Goal: Check status: Check status

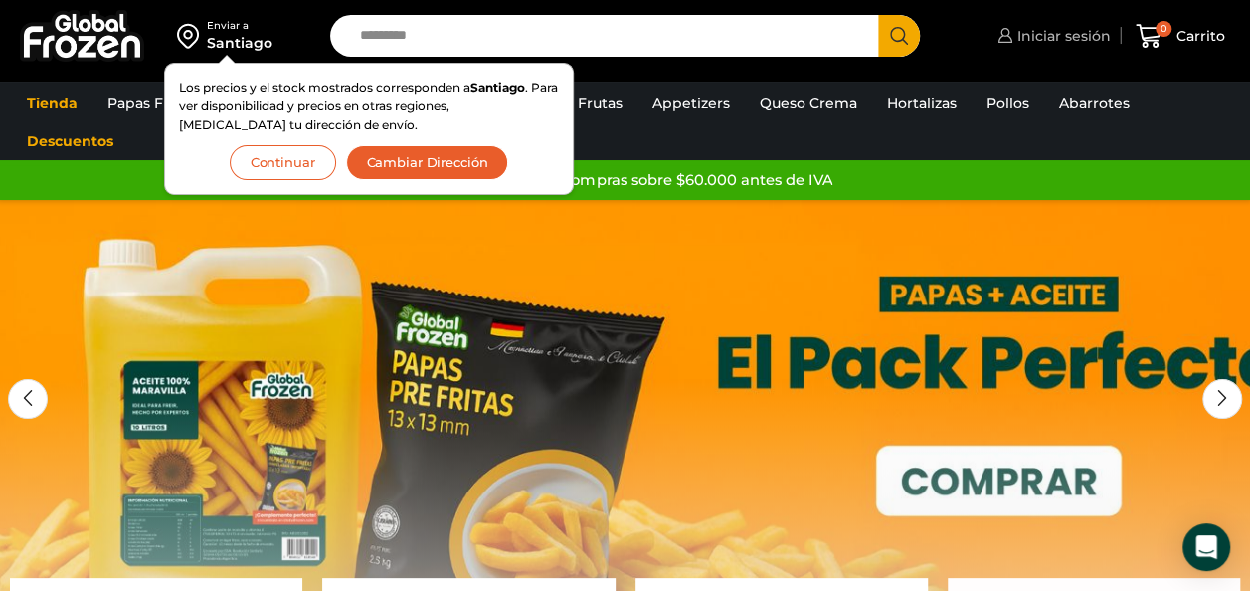
click at [1041, 32] on span "Iniciar sesión" at bounding box center [1061, 36] width 98 height 20
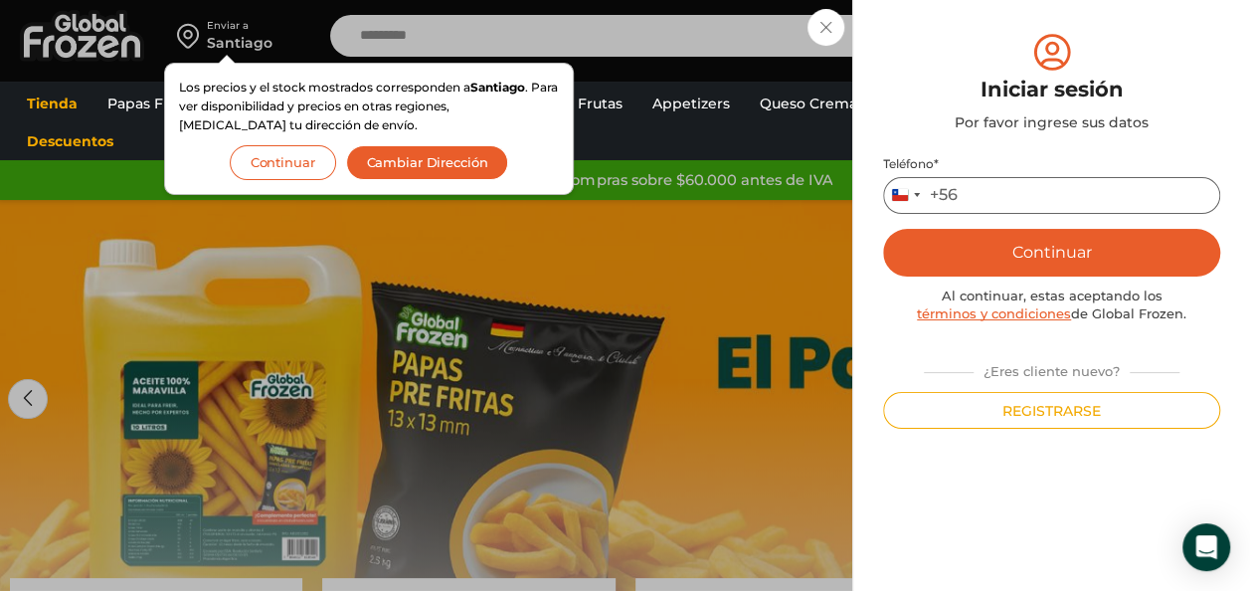
click at [1043, 189] on input "Teléfono *" at bounding box center [1051, 195] width 337 height 37
type input "*********"
click at [1092, 251] on button "Continuar" at bounding box center [1051, 253] width 337 height 48
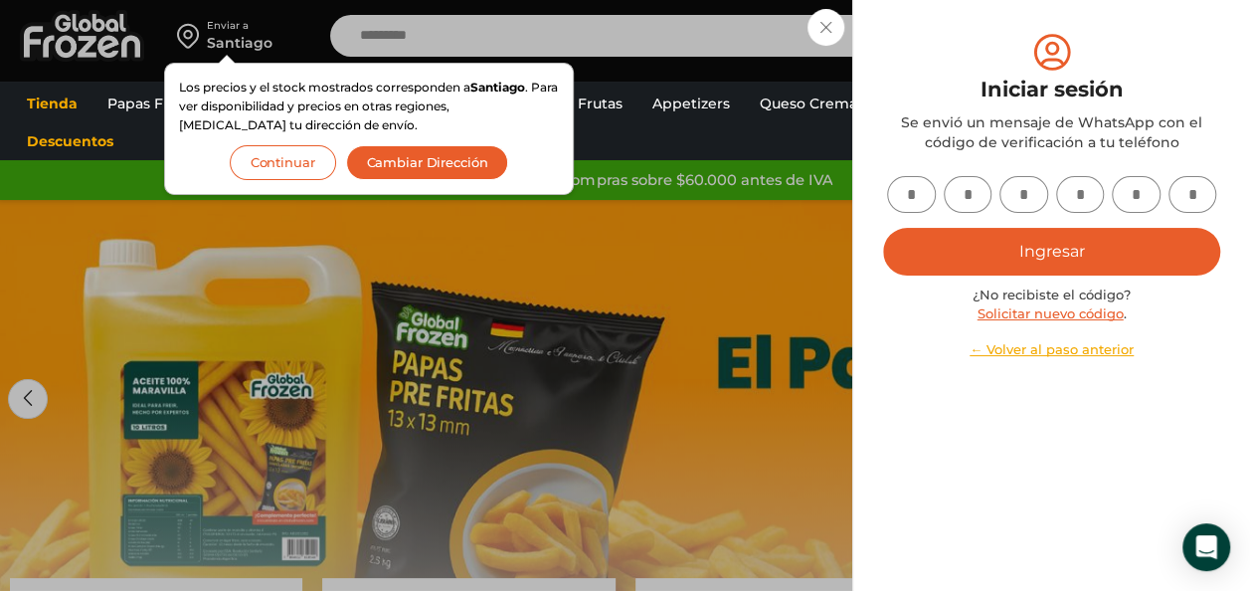
click at [917, 188] on input "text" at bounding box center [911, 194] width 49 height 37
type input "*"
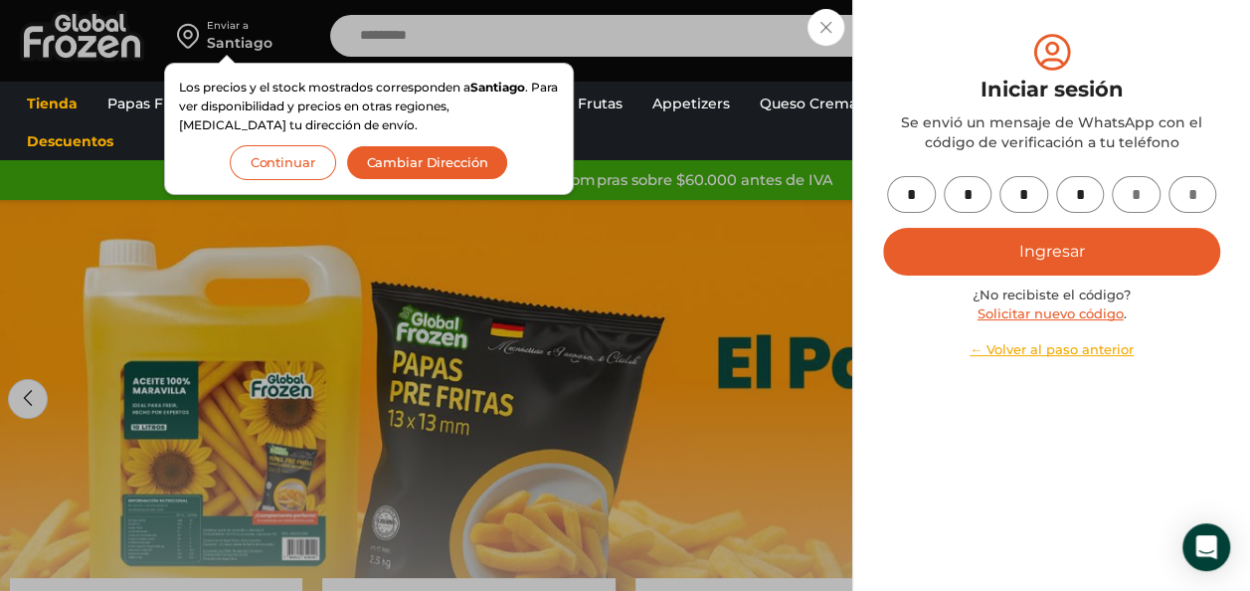
type input "*"
click at [1090, 253] on button "Ingresar" at bounding box center [1051, 252] width 337 height 48
click at [1089, 231] on button "Ingresar" at bounding box center [1051, 252] width 337 height 48
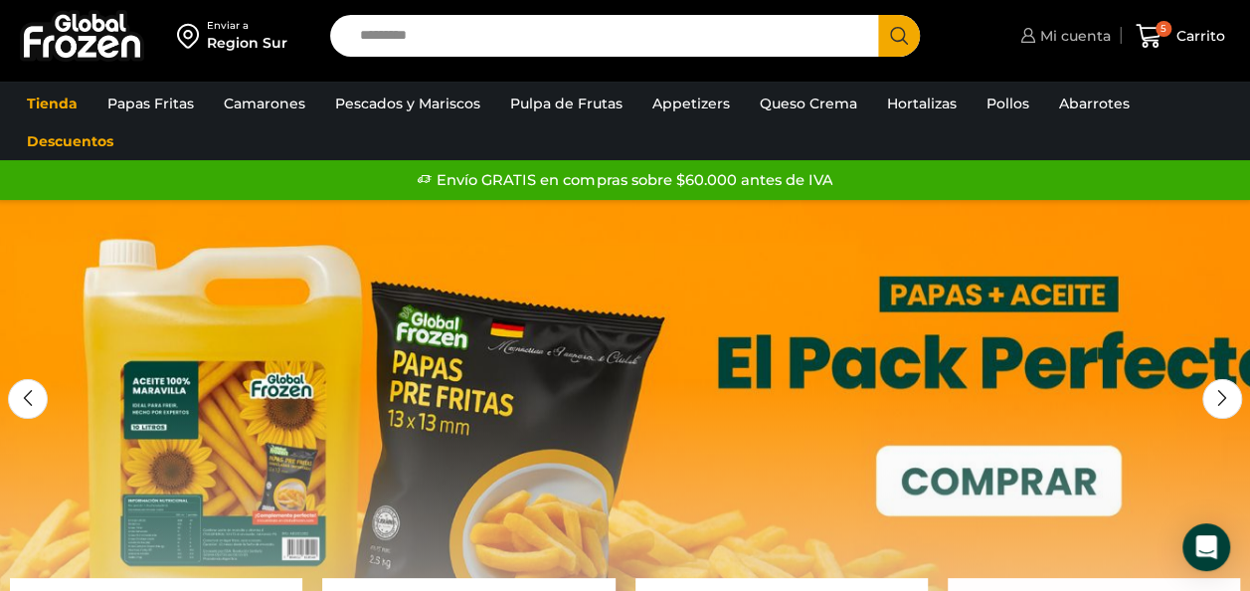
click at [1094, 31] on span "Mi cuenta" at bounding box center [1073, 36] width 76 height 20
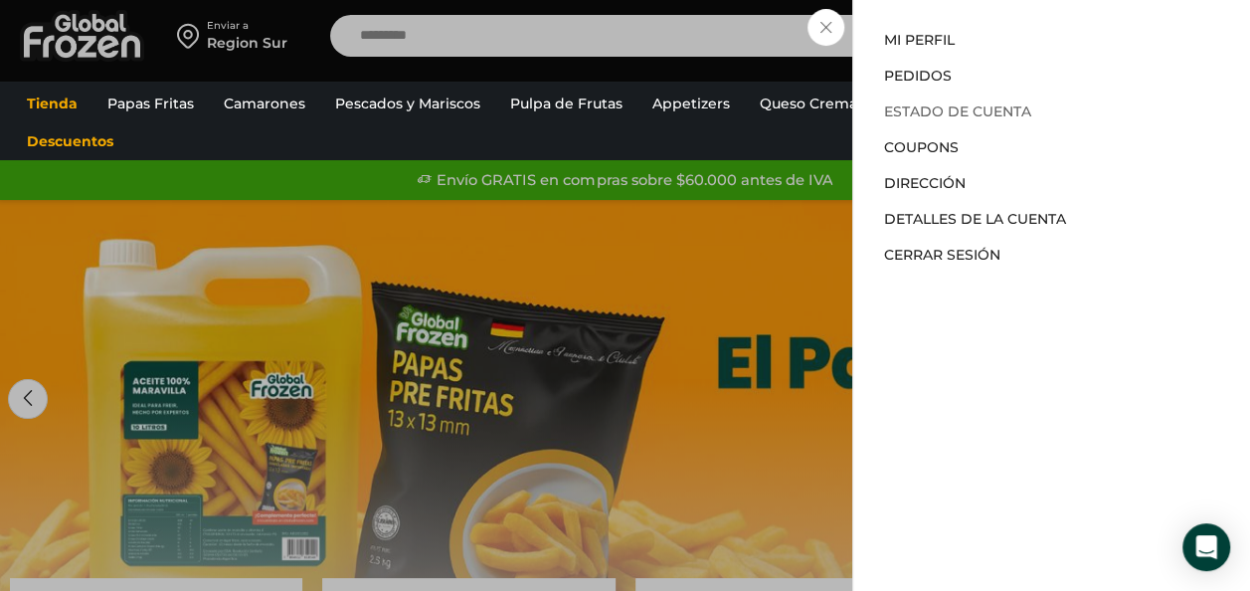
click at [950, 113] on link "Estado de Cuenta" at bounding box center [956, 111] width 147 height 18
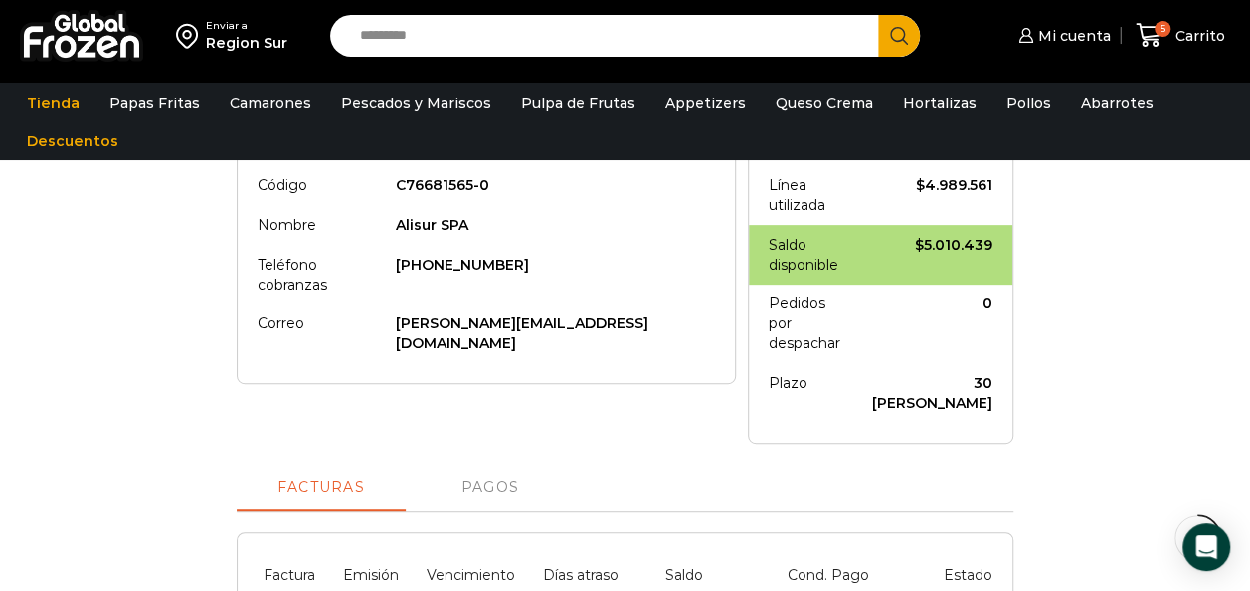
scroll to position [398, 0]
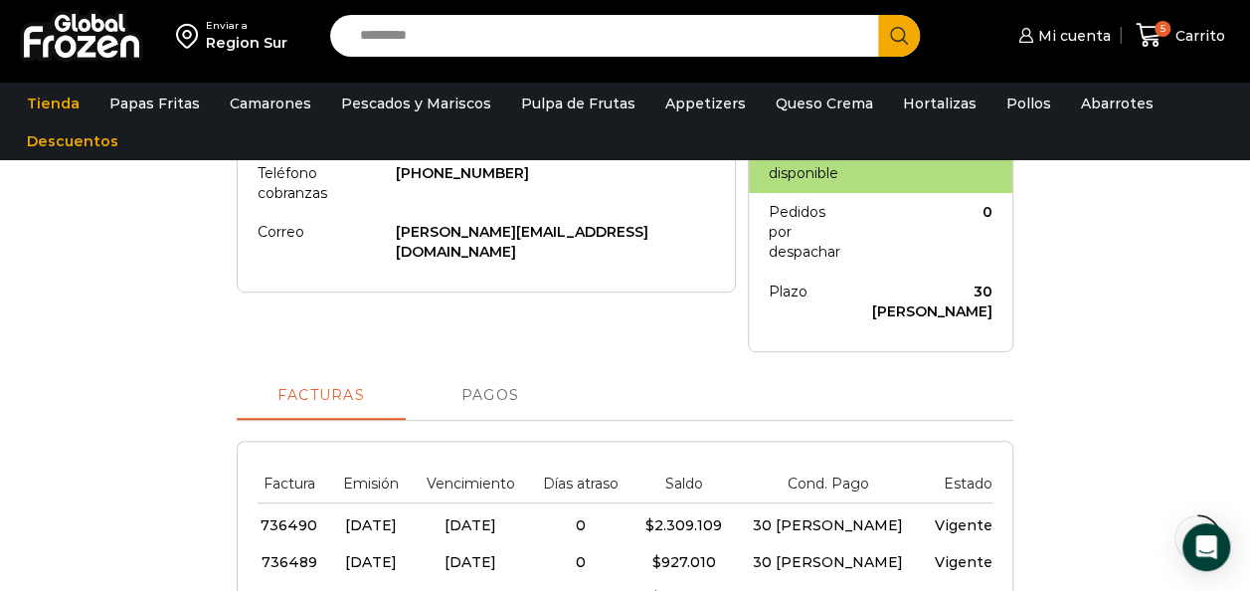
click at [461, 388] on span "Pagos" at bounding box center [490, 396] width 58 height 16
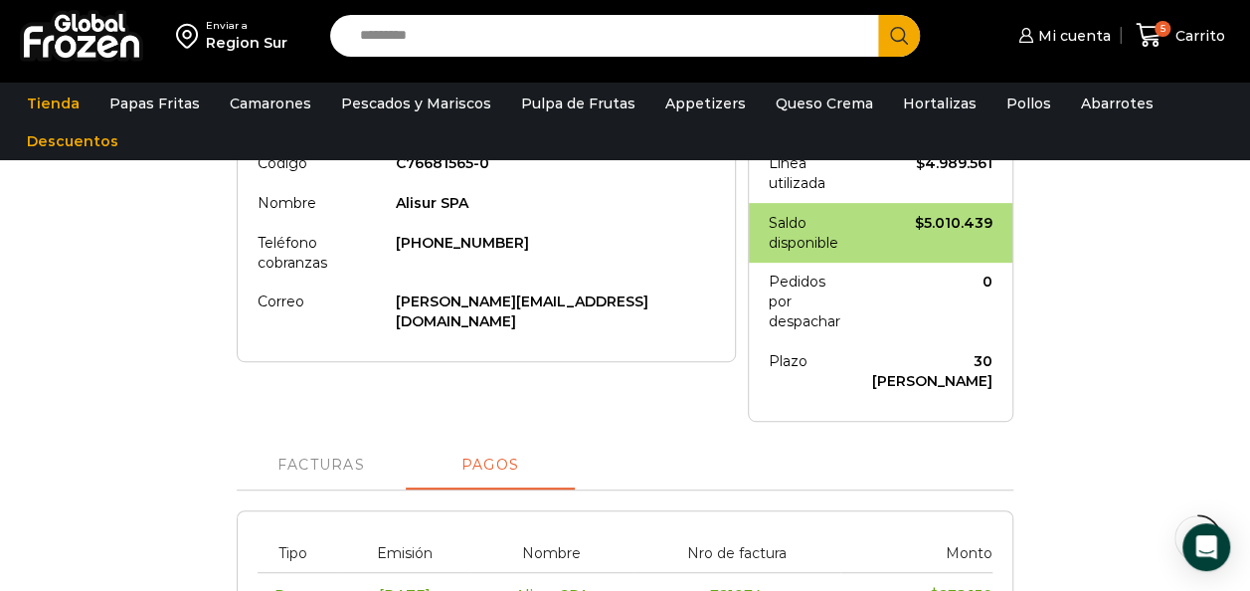
scroll to position [298, 0]
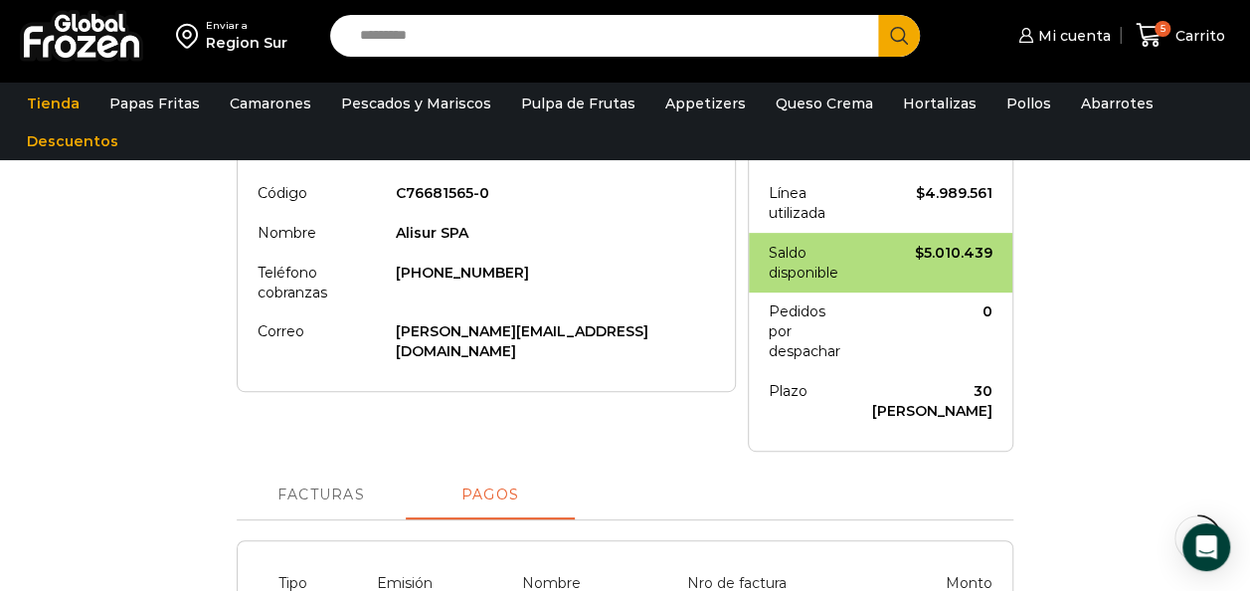
click at [314, 471] on link "Facturas" at bounding box center [321, 495] width 169 height 48
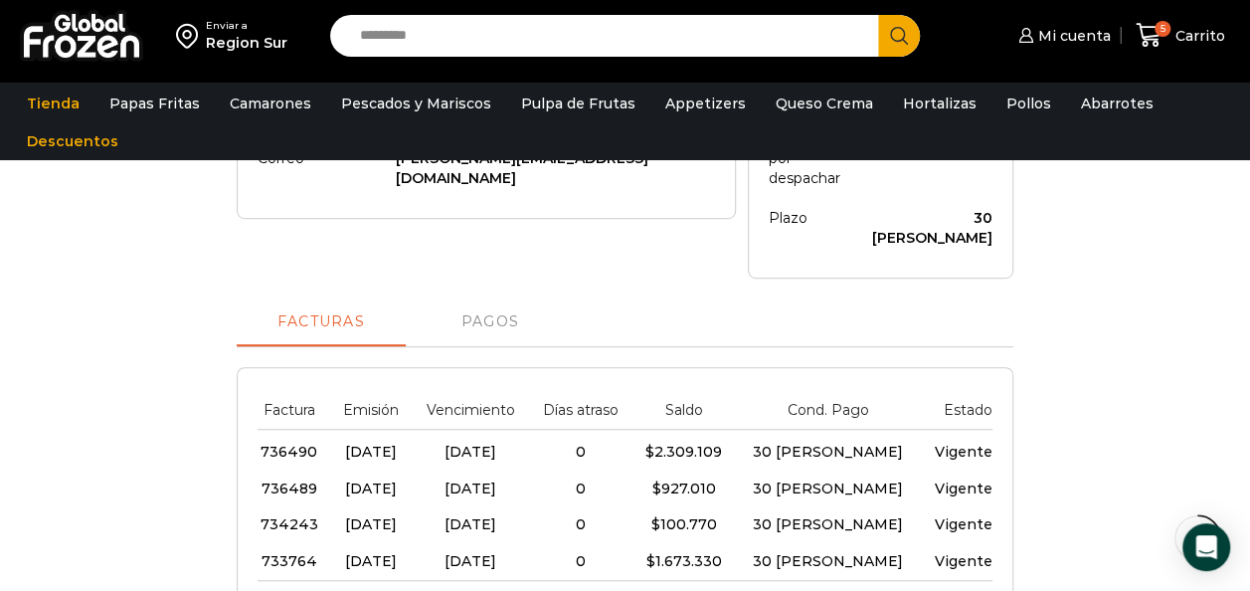
scroll to position [497, 0]
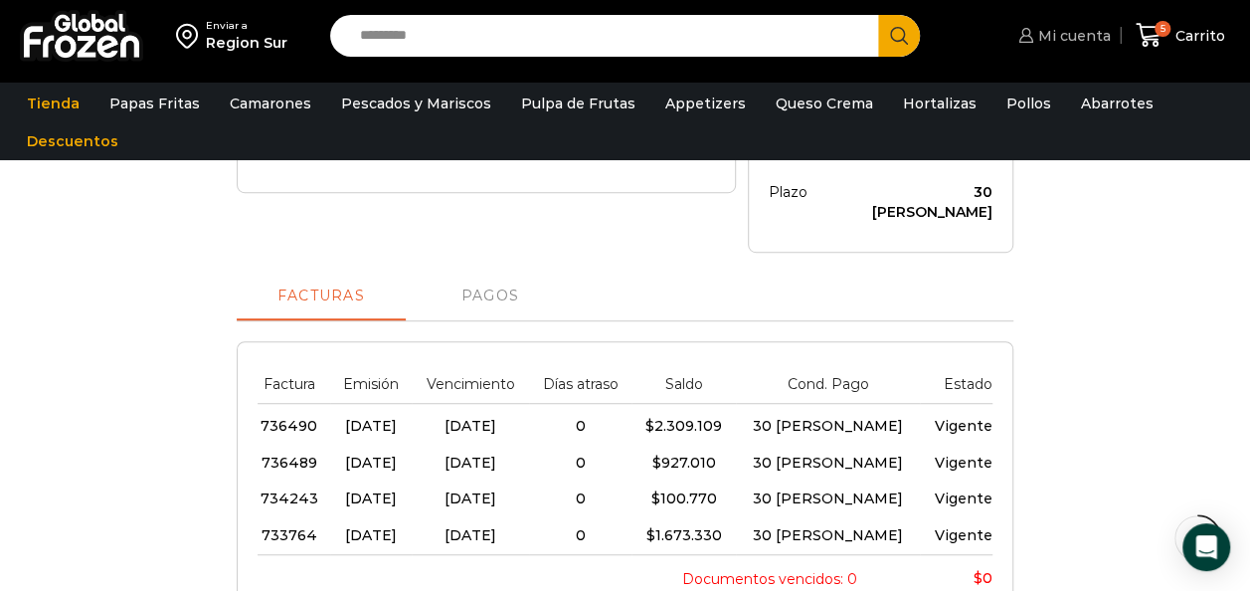
click at [1062, 36] on span "Mi cuenta" at bounding box center [1072, 36] width 78 height 20
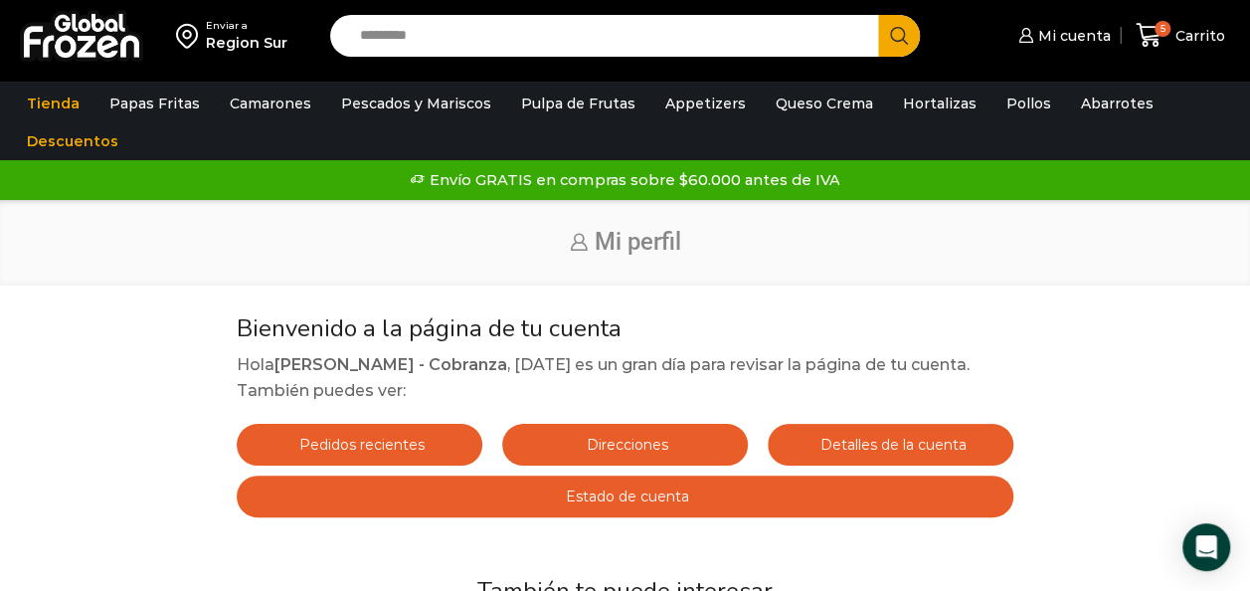
click at [738, 289] on div "Enviar a Region Sur Search input Search Mi cuenta" at bounding box center [625, 560] width 1250 height 1121
drag, startPoint x: 328, startPoint y: 366, endPoint x: 361, endPoint y: 367, distance: 32.8
click at [340, 367] on strong "Ximena - Cobranza" at bounding box center [390, 364] width 233 height 19
drag, startPoint x: 361, startPoint y: 367, endPoint x: 408, endPoint y: 366, distance: 46.7
click at [400, 365] on strong "Ximena - Cobranza" at bounding box center [390, 364] width 233 height 19
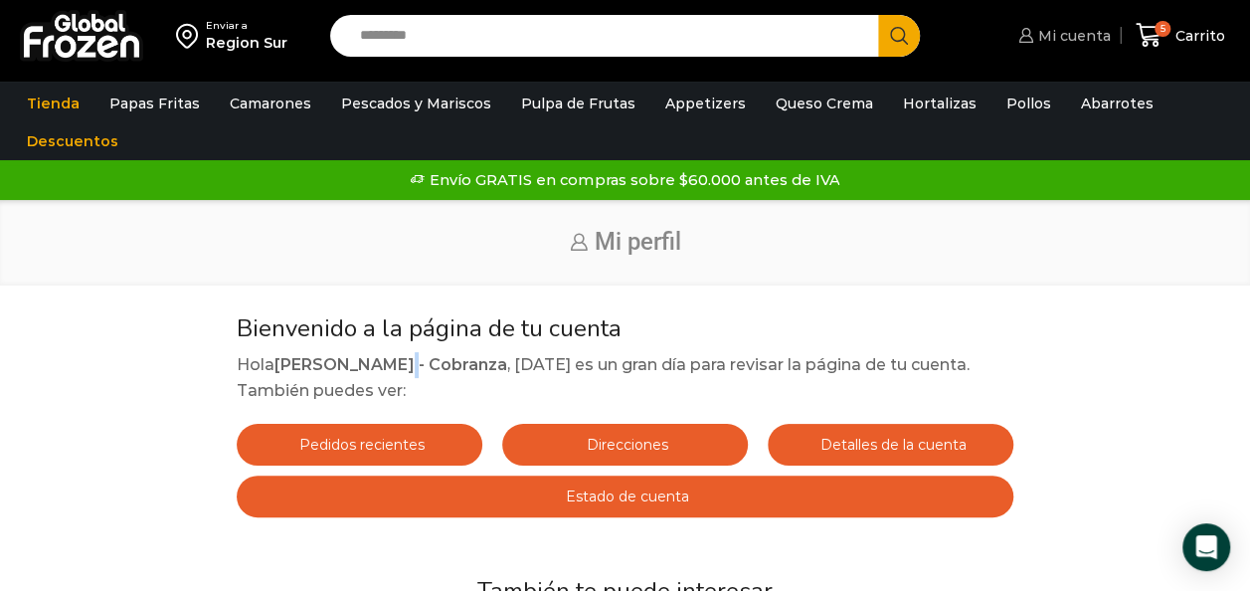
click at [1062, 42] on span "Mi cuenta" at bounding box center [1072, 36] width 78 height 20
click at [1094, 37] on span "Mi cuenta" at bounding box center [1072, 36] width 78 height 20
click at [1046, 26] on span "Mi cuenta" at bounding box center [1072, 36] width 78 height 20
click at [601, 489] on span "Estado de cuenta" at bounding box center [625, 496] width 128 height 18
